Goal: Task Accomplishment & Management: Complete application form

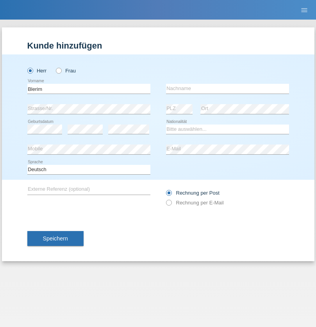
type input "Blerim"
click at [228, 88] on input "text" at bounding box center [227, 89] width 123 height 10
type input "Jajiji"
select select "RS"
select select "C"
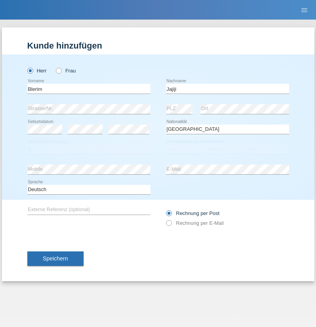
select select "13"
select select "08"
select select "2021"
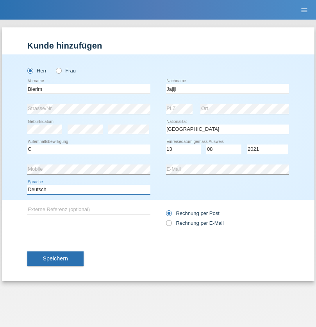
select select "en"
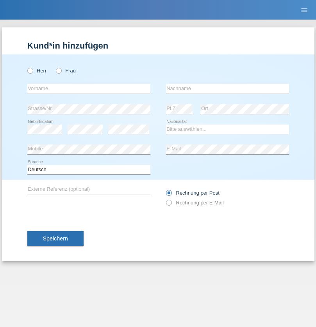
radio input "true"
click at [89, 88] on input "text" at bounding box center [88, 89] width 123 height 10
type input "Marco"
click at [228, 88] on input "text" at bounding box center [227, 89] width 123 height 10
type input "Weinlein"
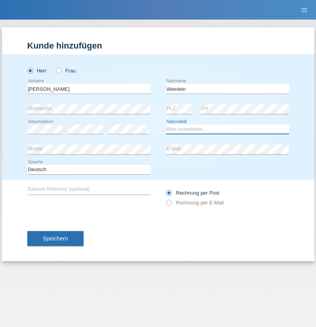
select select "CH"
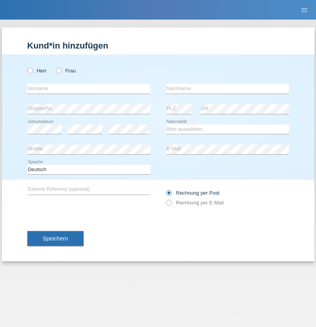
radio input "true"
click at [89, 88] on input "text" at bounding box center [88, 89] width 123 height 10
type input "firat"
click at [228, 88] on input "text" at bounding box center [227, 89] width 123 height 10
type input "kara"
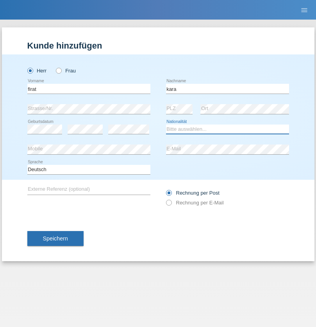
select select "CH"
